Goal: Transaction & Acquisition: Purchase product/service

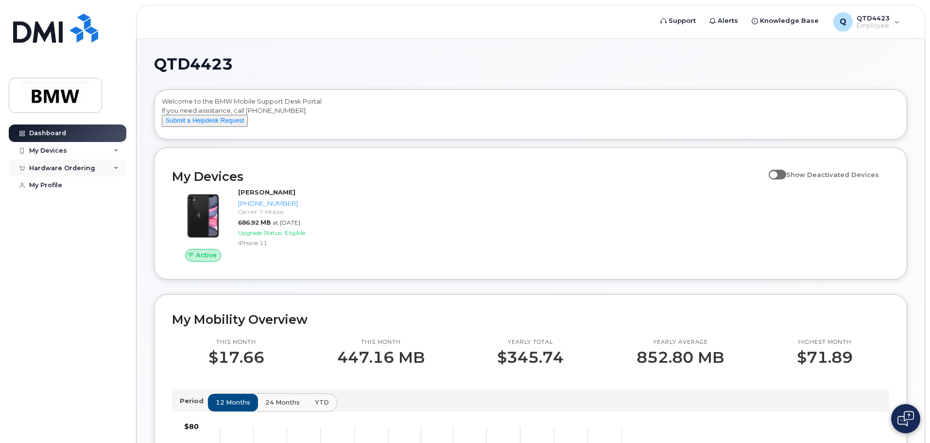
click at [58, 171] on div "Hardware Ordering" at bounding box center [62, 168] width 66 height 8
click at [62, 186] on div "New Order" at bounding box center [52, 185] width 37 height 9
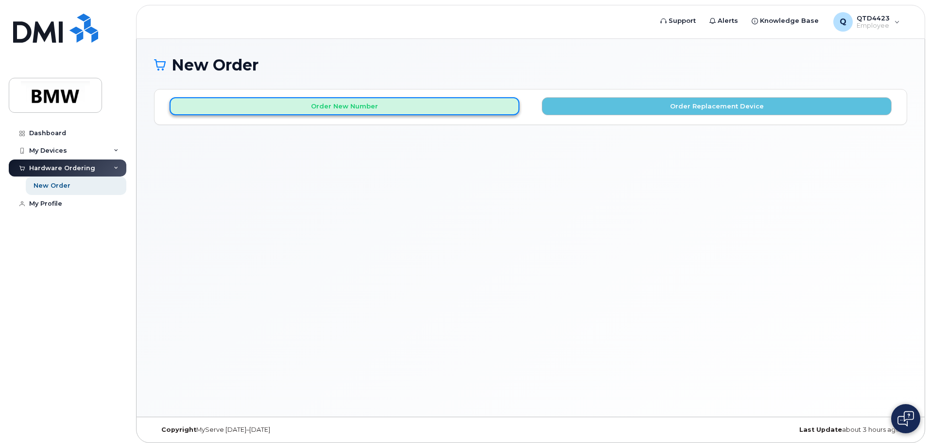
click at [340, 111] on button "Order New Number" at bounding box center [345, 106] width 350 height 18
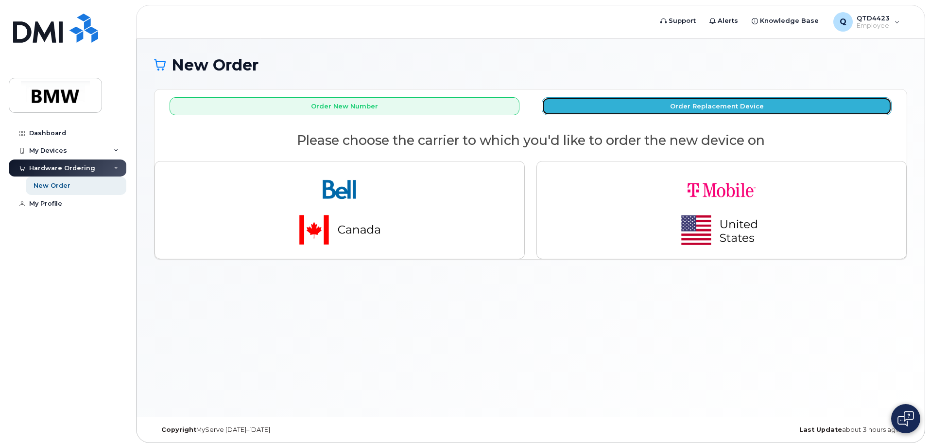
click at [700, 108] on button "Order Replacement Device" at bounding box center [717, 106] width 350 height 18
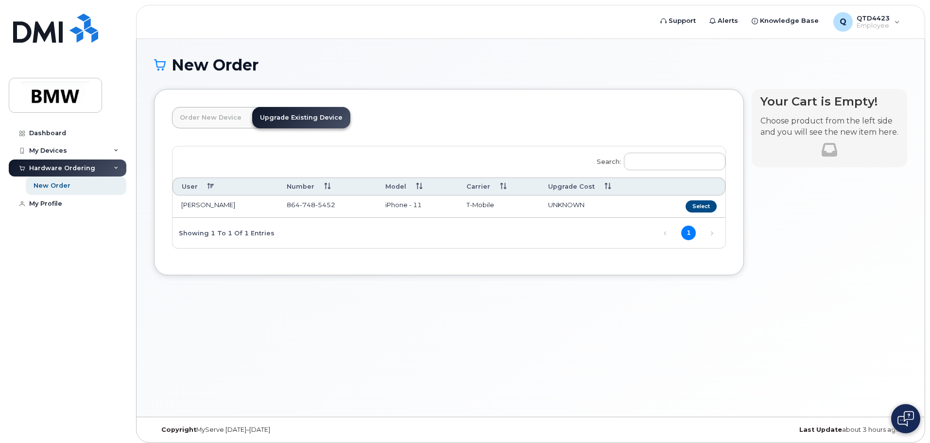
click at [292, 115] on link "Upgrade Existing Device" at bounding box center [301, 117] width 98 height 21
click at [289, 204] on span "864 748 5452" at bounding box center [311, 205] width 49 height 8
click at [474, 206] on td "T-Mobile" at bounding box center [499, 206] width 82 height 22
click at [565, 201] on span "UNKNOWN" at bounding box center [566, 205] width 36 height 8
click at [700, 208] on button "Select" at bounding box center [701, 206] width 31 height 12
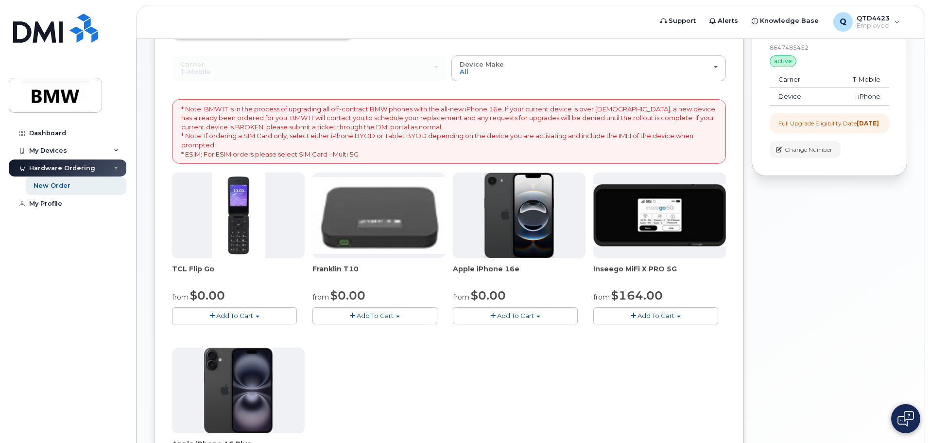
scroll to position [129, 0]
